Goal: Task Accomplishment & Management: Manage account settings

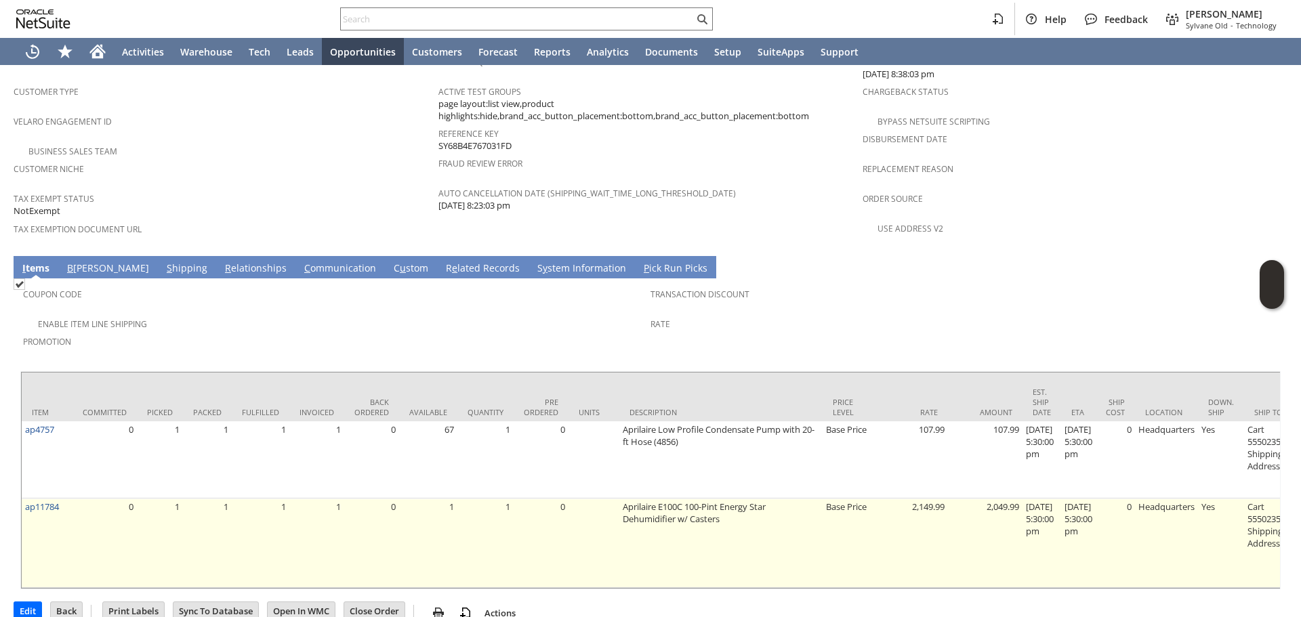
drag, startPoint x: 148, startPoint y: 531, endPoint x: 136, endPoint y: 535, distance: 13.7
click at [137, 535] on td "1" at bounding box center [160, 543] width 46 height 89
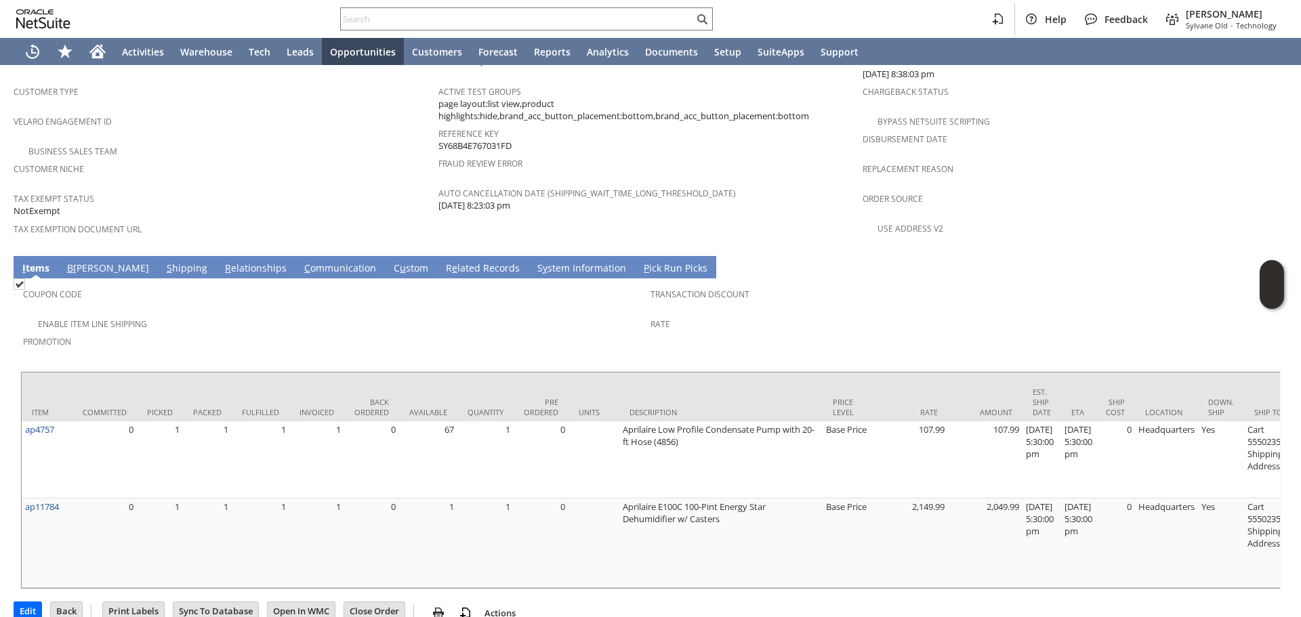
click at [308, 189] on div "Tax Exempt Status NotExempt" at bounding box center [223, 203] width 418 height 29
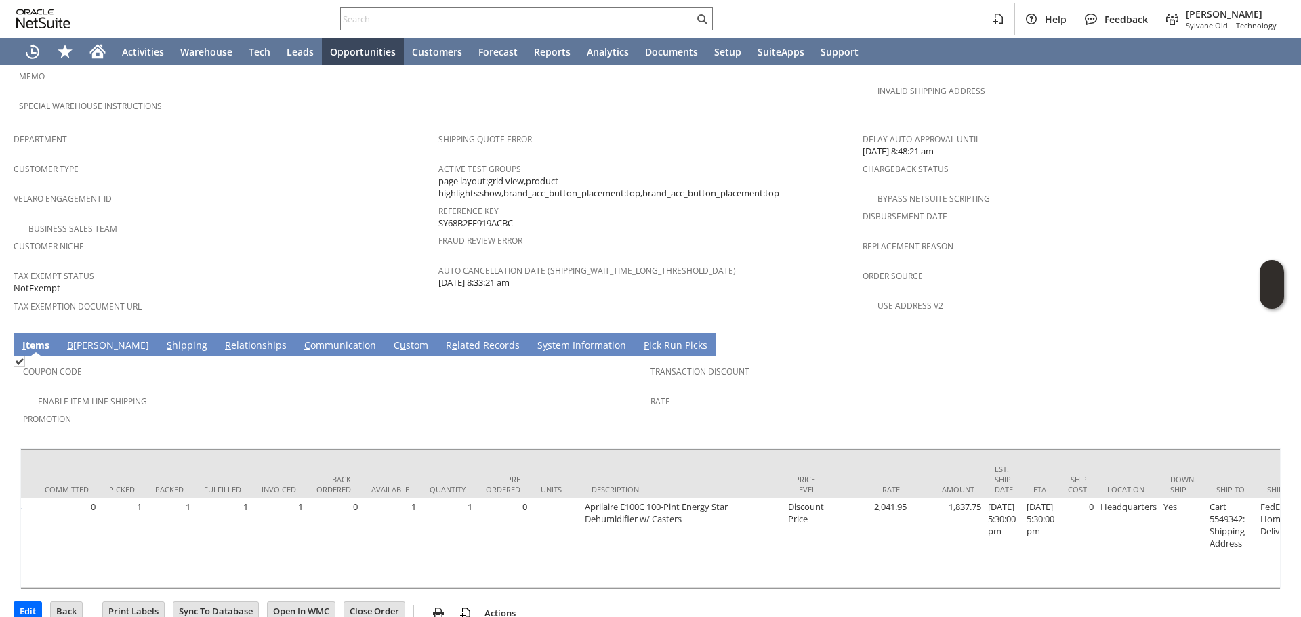
scroll to position [0, 79]
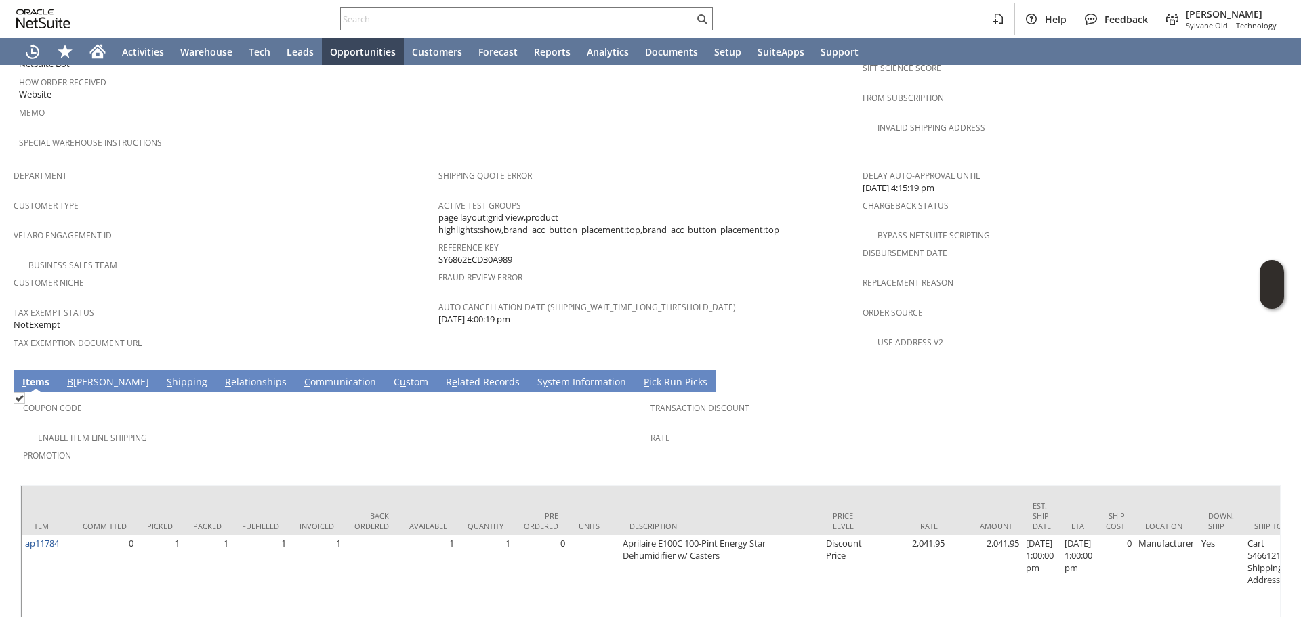
click at [323, 273] on span "Customer Niche" at bounding box center [223, 281] width 418 height 16
